Goal: Check status: Check status

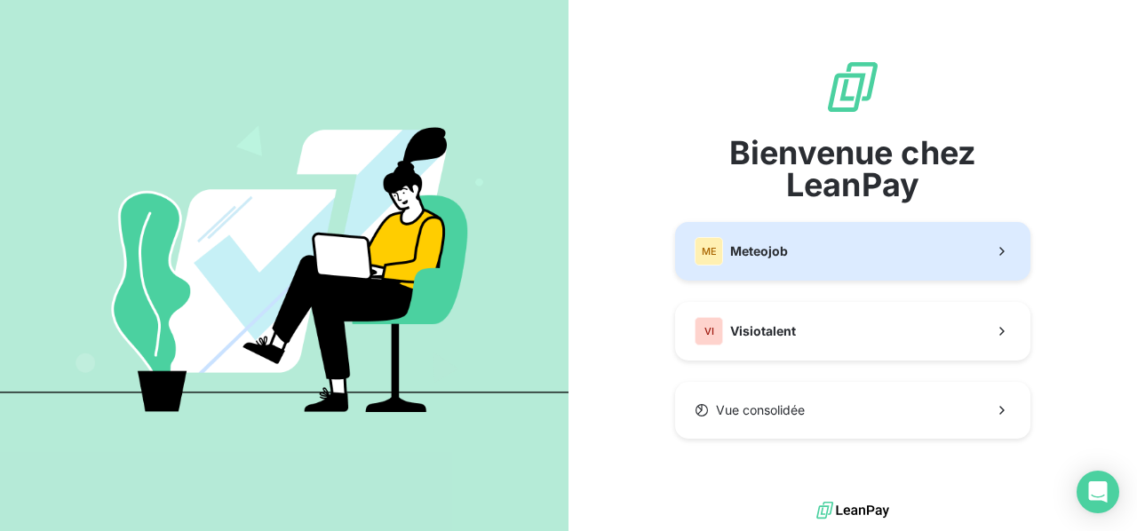
click at [840, 250] on button "ME Meteojob" at bounding box center [852, 251] width 355 height 59
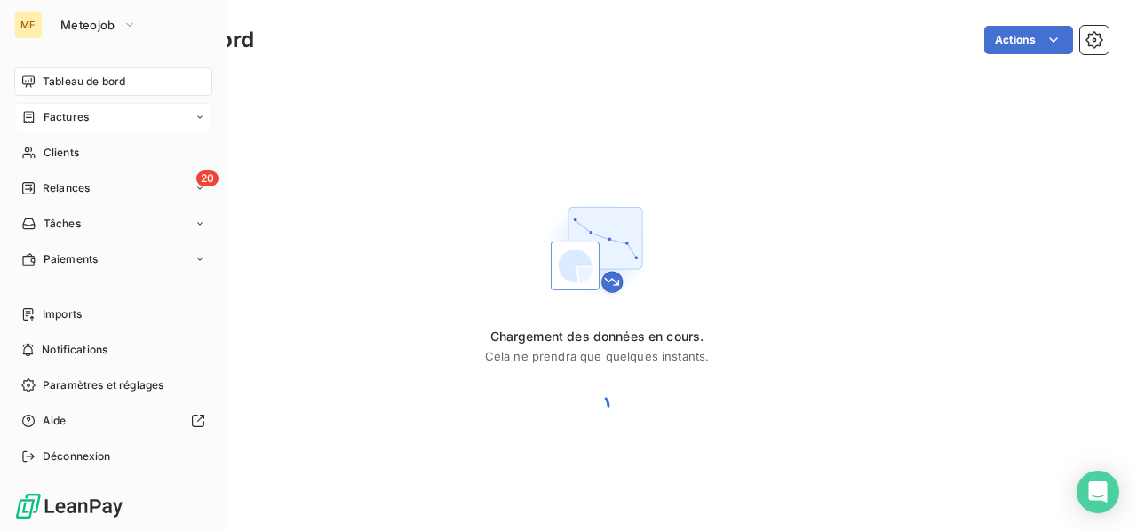
click at [68, 124] on span "Factures" at bounding box center [66, 117] width 45 height 16
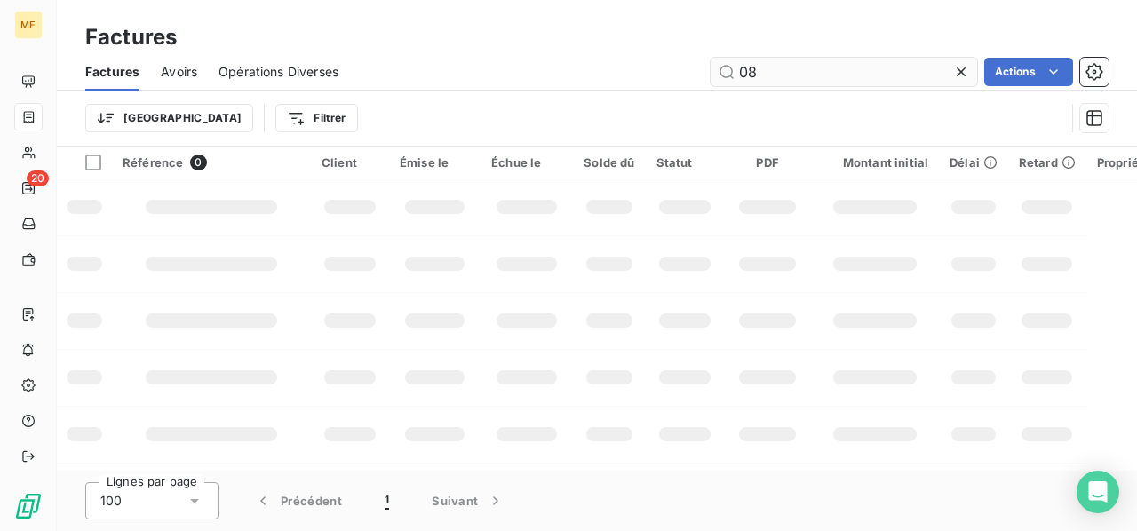
type input "0"
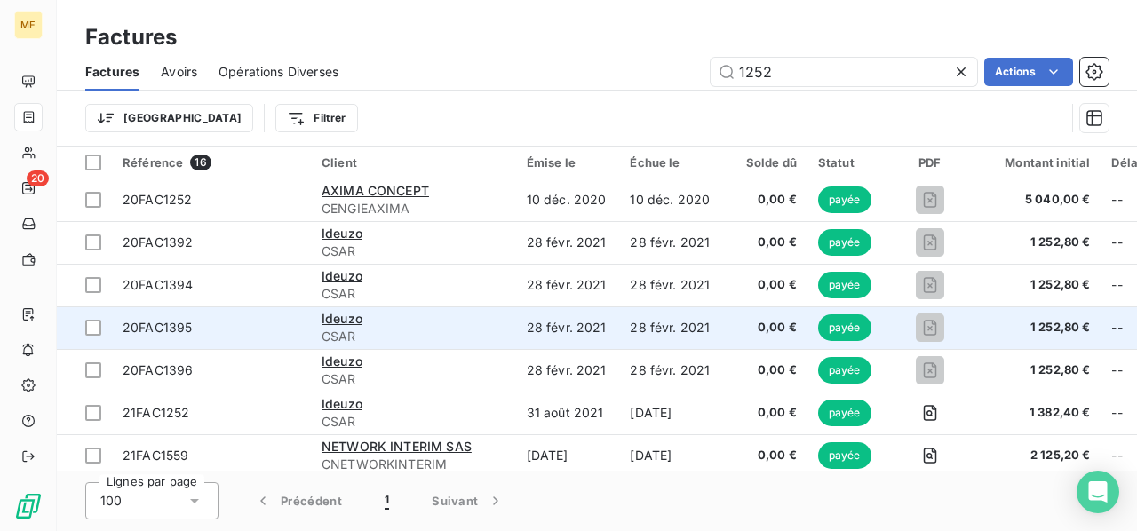
scroll to position [397, 0]
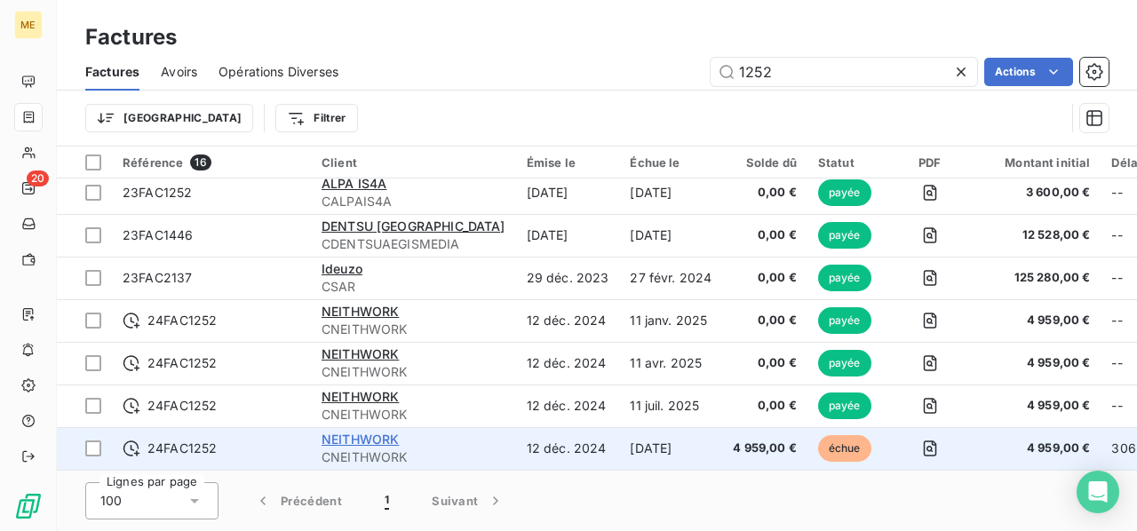
type input "1252"
click at [375, 432] on span "NEITHWORK" at bounding box center [360, 439] width 77 height 15
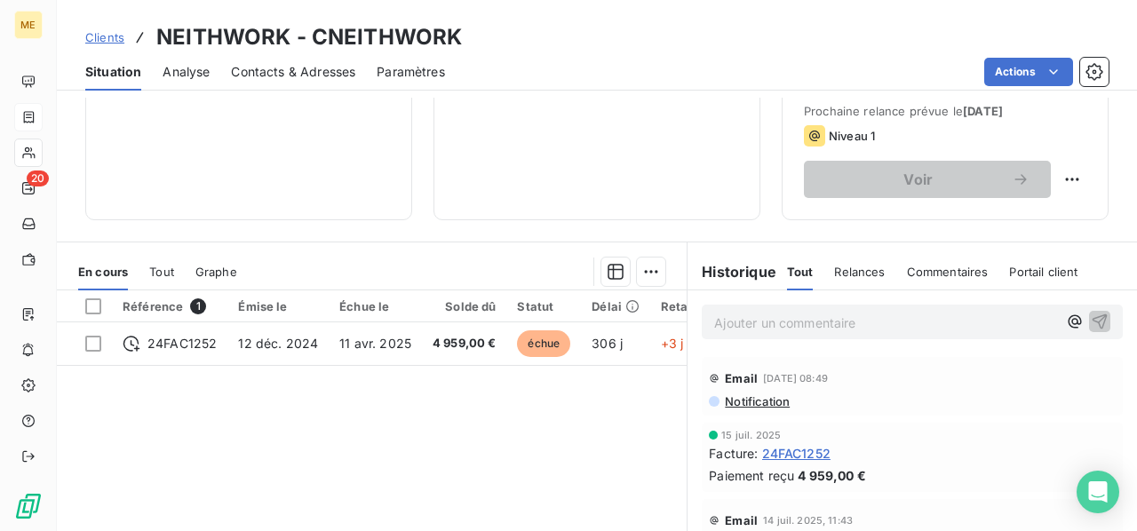
scroll to position [355, 0]
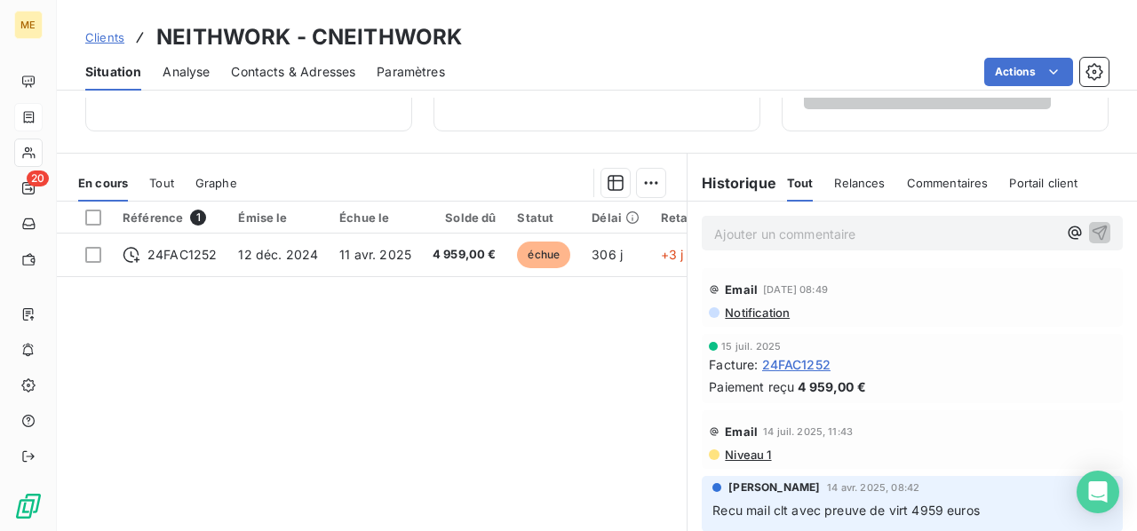
click at [749, 230] on p "Ajouter un commentaire ﻿" at bounding box center [885, 234] width 343 height 22
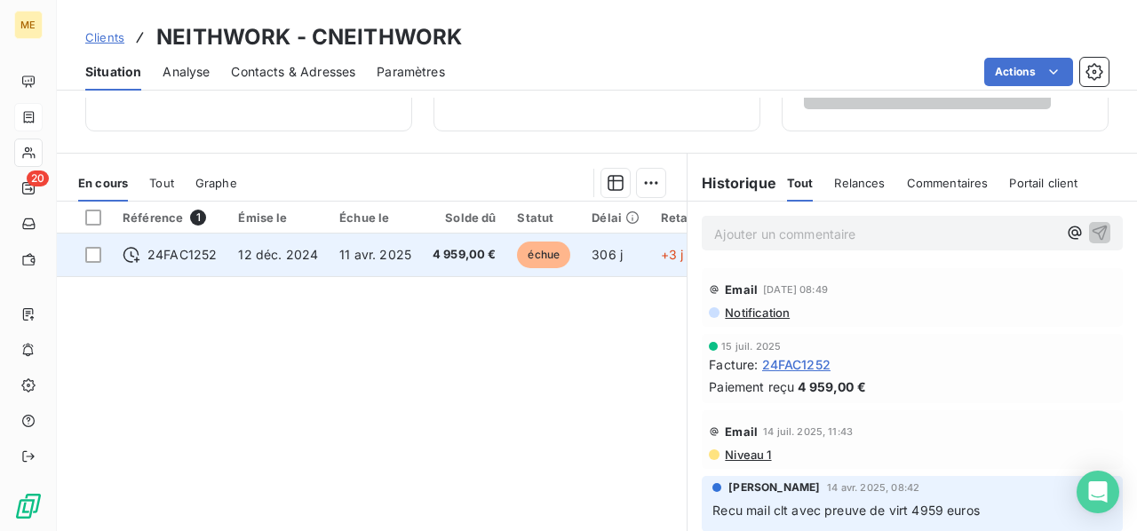
click at [422, 257] on td "4 959,00 €" at bounding box center [464, 255] width 85 height 43
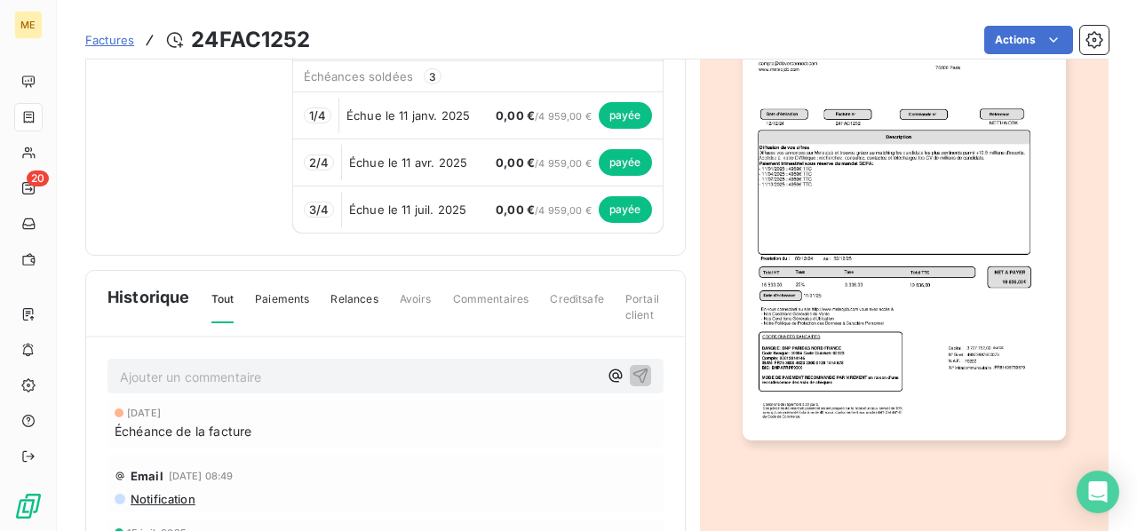
scroll to position [355, 0]
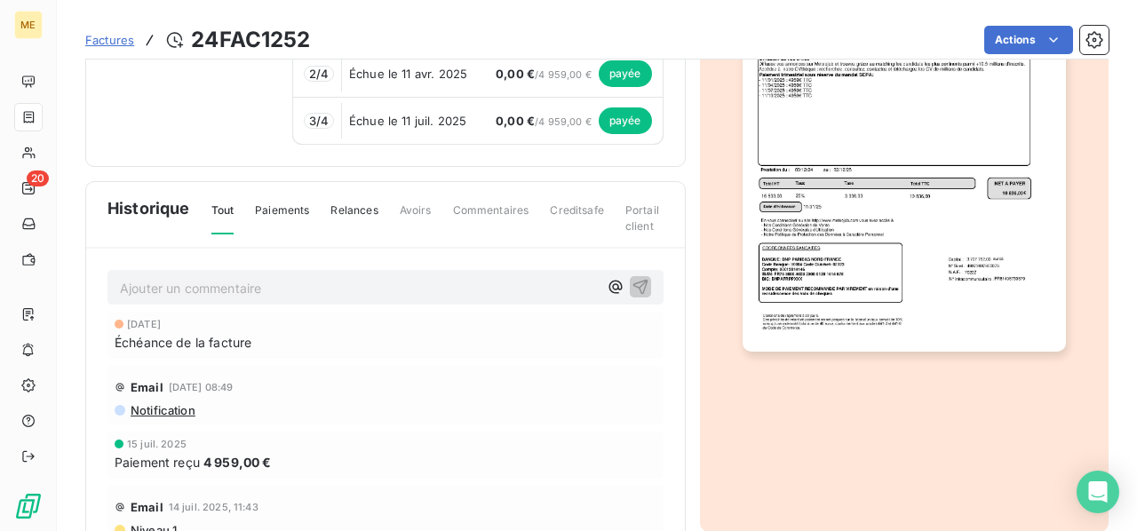
click at [357, 291] on p "Ajouter un commentaire ﻿" at bounding box center [359, 288] width 478 height 22
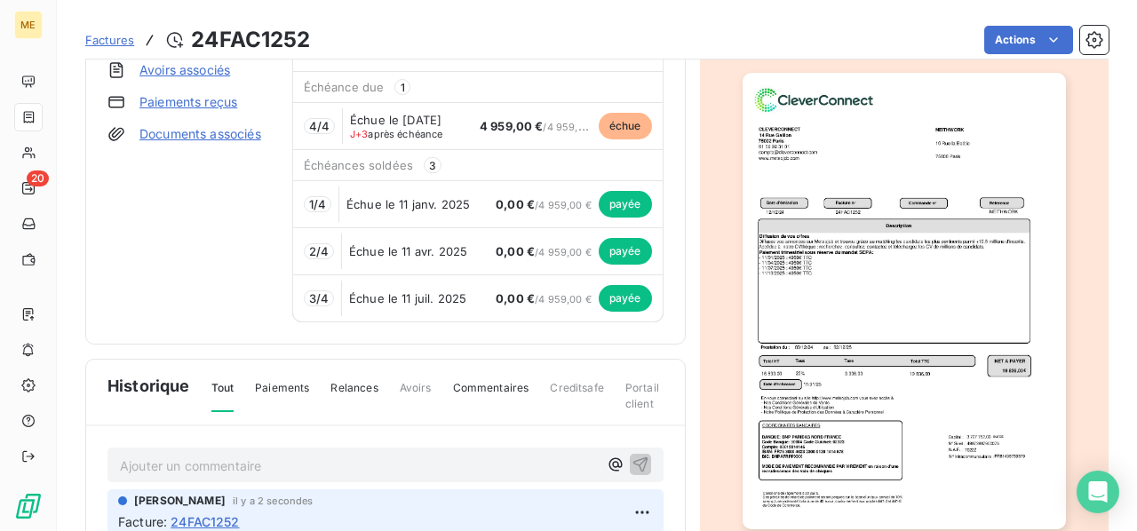
scroll to position [0, 0]
